Goal: Task Accomplishment & Management: Use online tool/utility

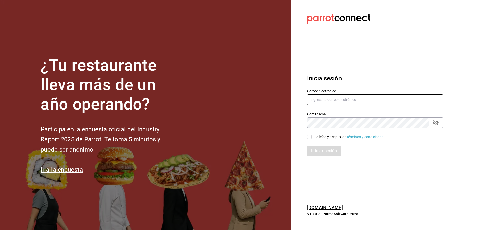
type input "eliu.tonacatl.almacenmp@gmail.com"
drag, startPoint x: 310, startPoint y: 136, endPoint x: 312, endPoint y: 139, distance: 4.1
click at [309, 136] on input "He leído y acepto los Términos y condiciones." at bounding box center [309, 137] width 5 height 5
checkbox input "true"
click at [320, 149] on button "Iniciar sesión" at bounding box center [324, 151] width 34 height 11
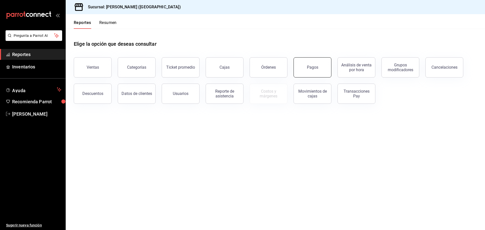
click at [313, 71] on button "Pagos" at bounding box center [313, 67] width 38 height 20
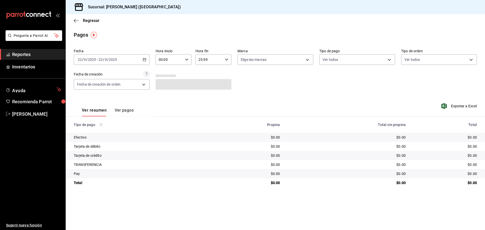
click at [141, 59] on div "2025-09-22 22 / 9 / 2025 - 2025-09-22 22 / 9 / 2025" at bounding box center [112, 59] width 76 height 11
click at [89, 86] on span "Ayer" at bounding box center [97, 86] width 39 height 5
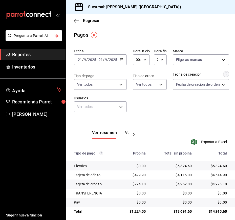
click at [121, 62] on div "[DATE] [DATE] - [DATE] [DATE]" at bounding box center [100, 59] width 53 height 11
click at [212, 141] on span "Exportar a Excel" at bounding box center [209, 142] width 35 height 6
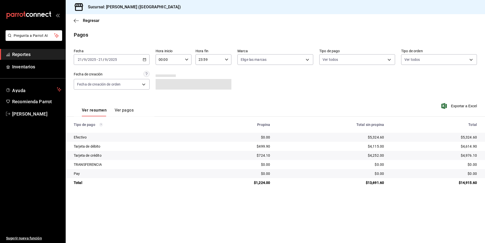
click at [146, 61] on div "[DATE] [DATE] - [DATE] [DATE]" at bounding box center [112, 59] width 76 height 11
click at [96, 132] on span "Rango de fechas" at bounding box center [97, 131] width 39 height 5
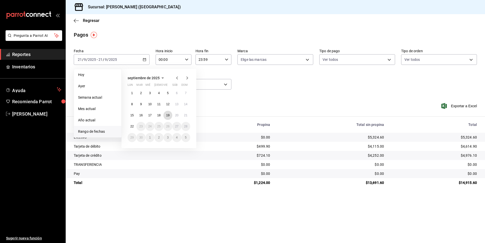
click at [166, 115] on abbr "19" at bounding box center [167, 116] width 3 height 4
